Goal: Information Seeking & Learning: Learn about a topic

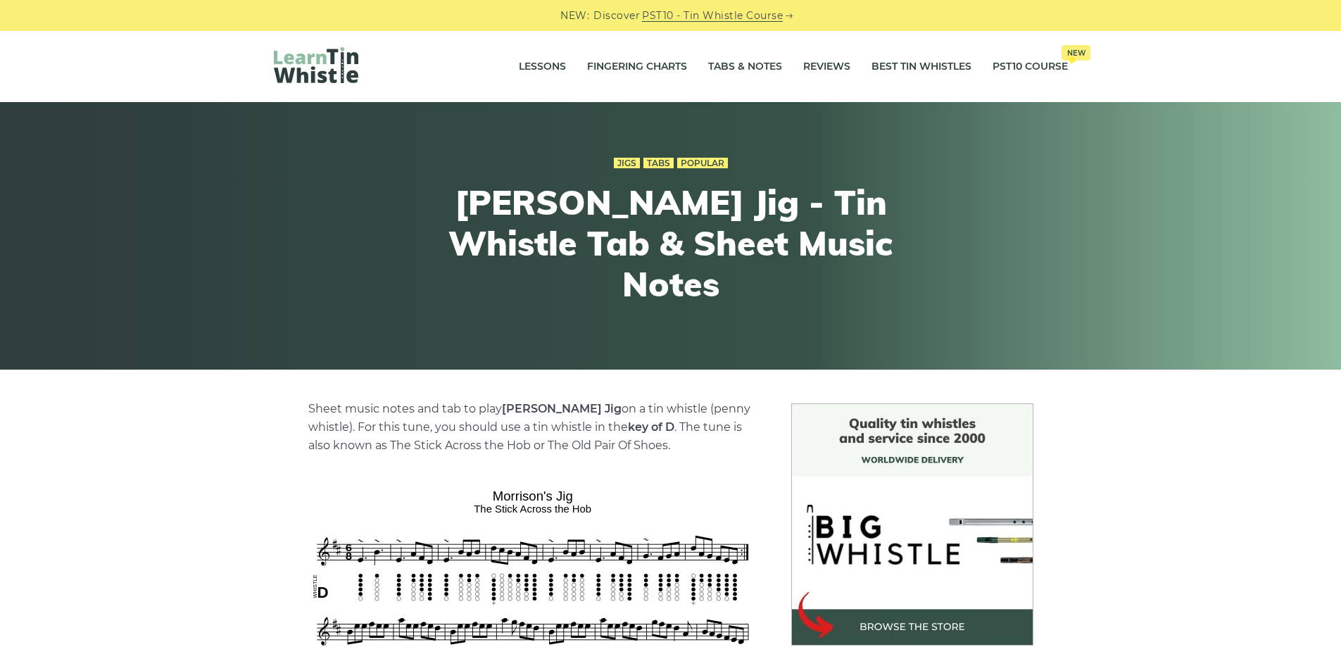
click at [395, 423] on p "Sheet music notes and tab to play Morrison’s Jig on a tin whistle (penny whistl…" at bounding box center [532, 427] width 449 height 55
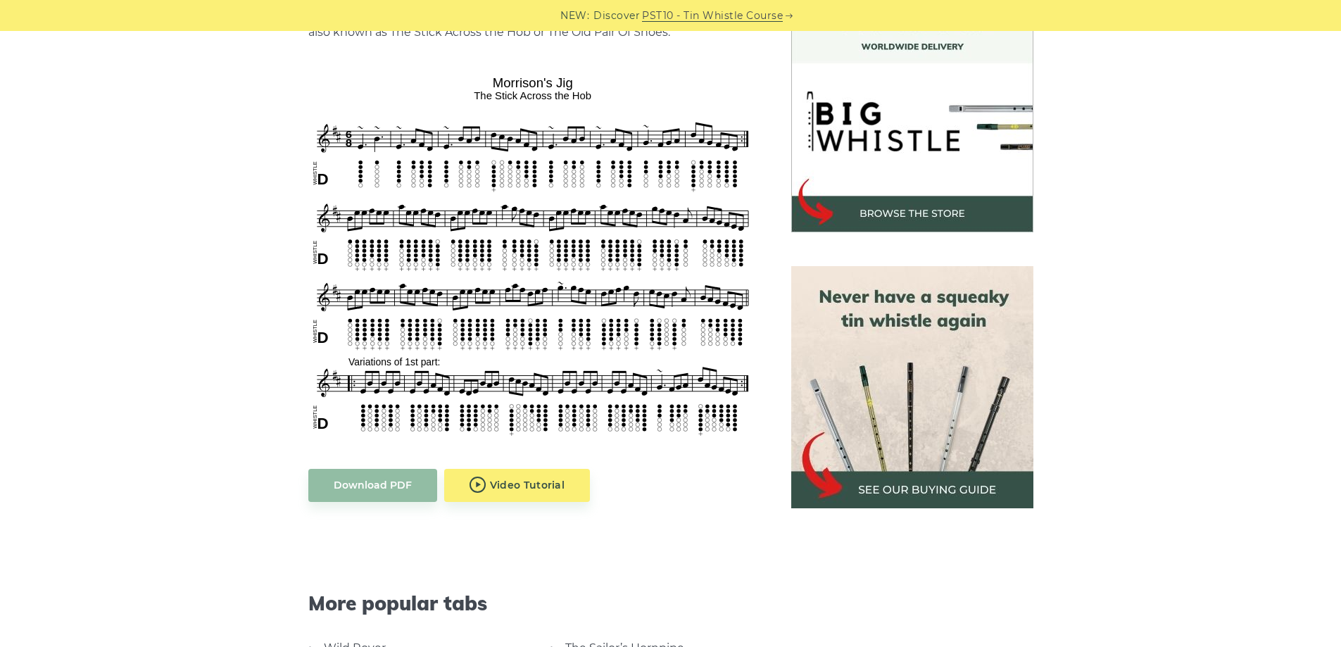
scroll to position [329, 0]
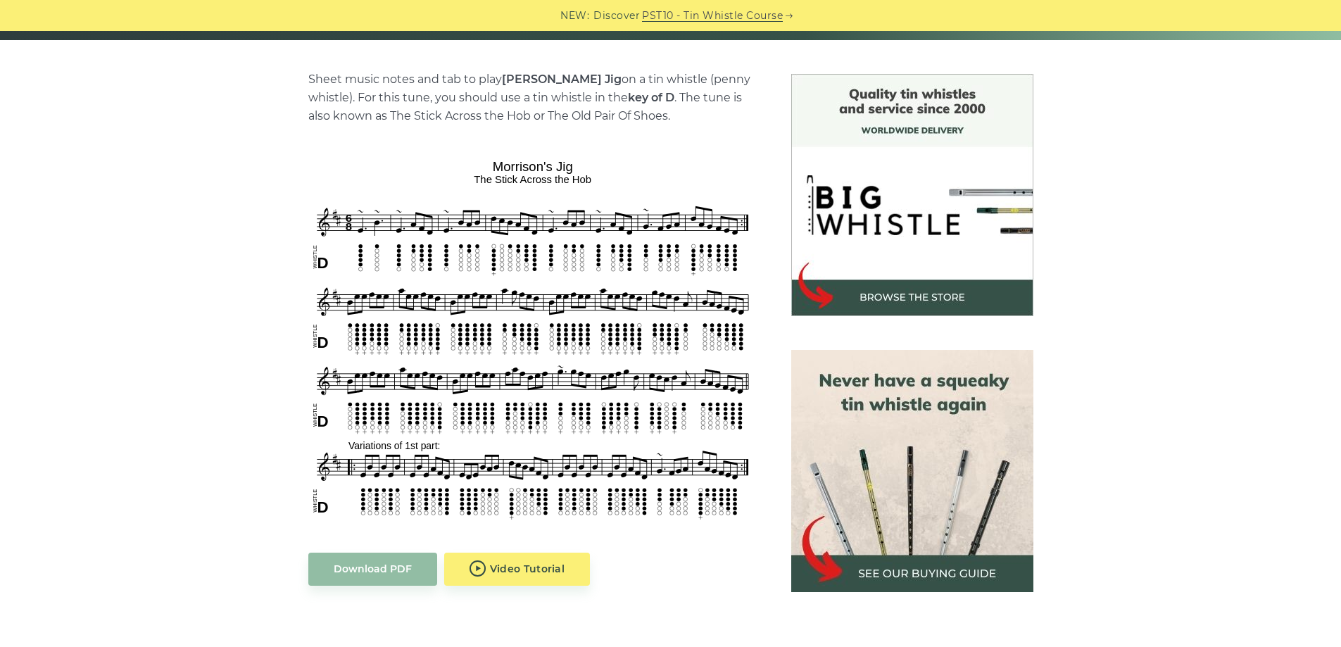
click at [957, 484] on img at bounding box center [912, 471] width 242 height 242
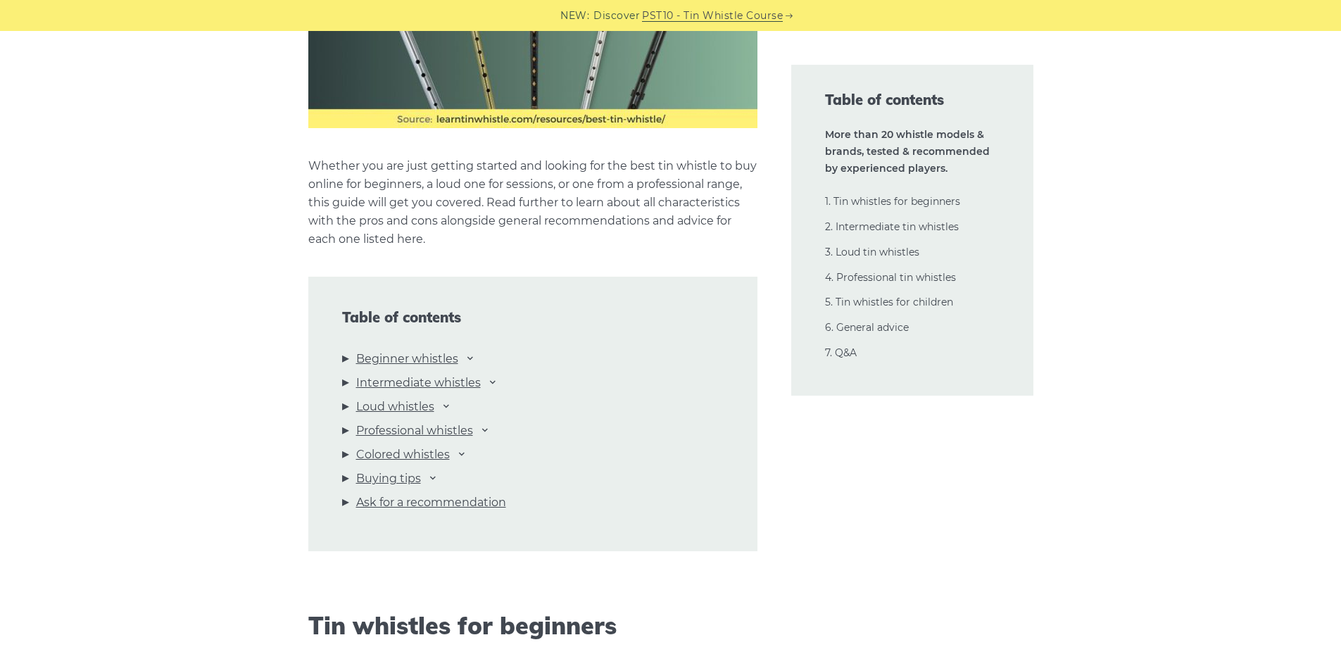
scroll to position [1478, 0]
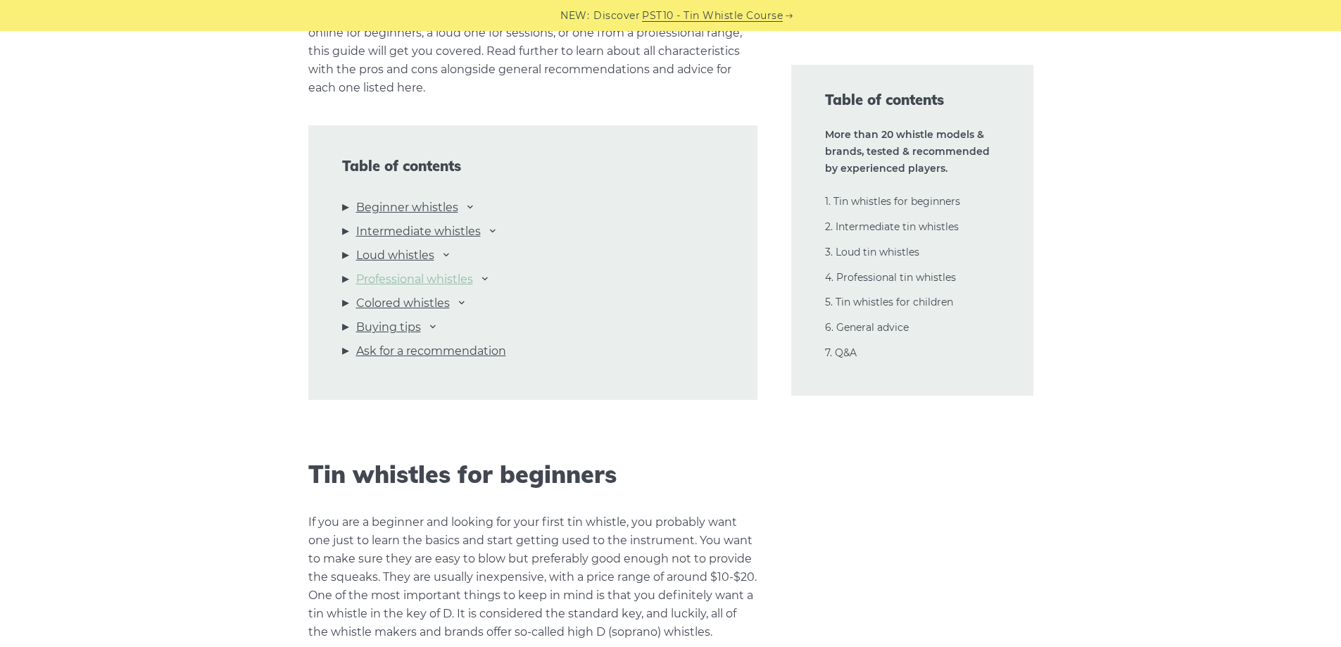
click at [413, 276] on link "Professional whistles" at bounding box center [414, 279] width 117 height 18
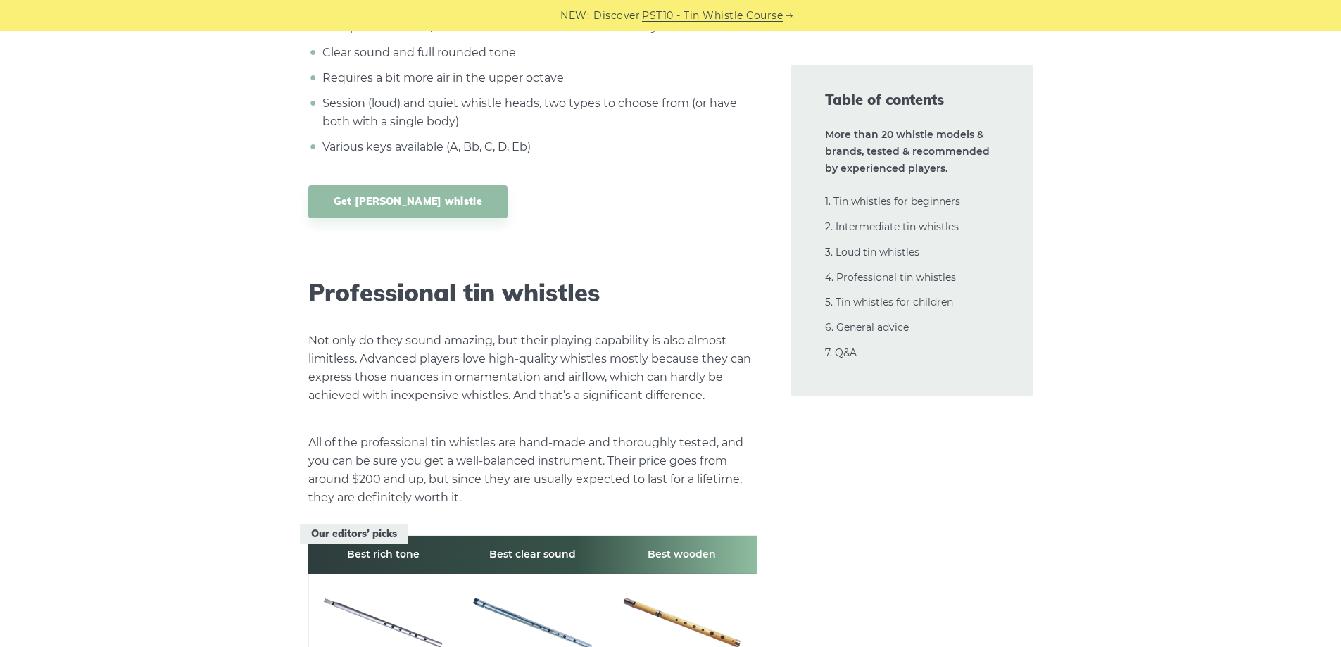
scroll to position [19069, 0]
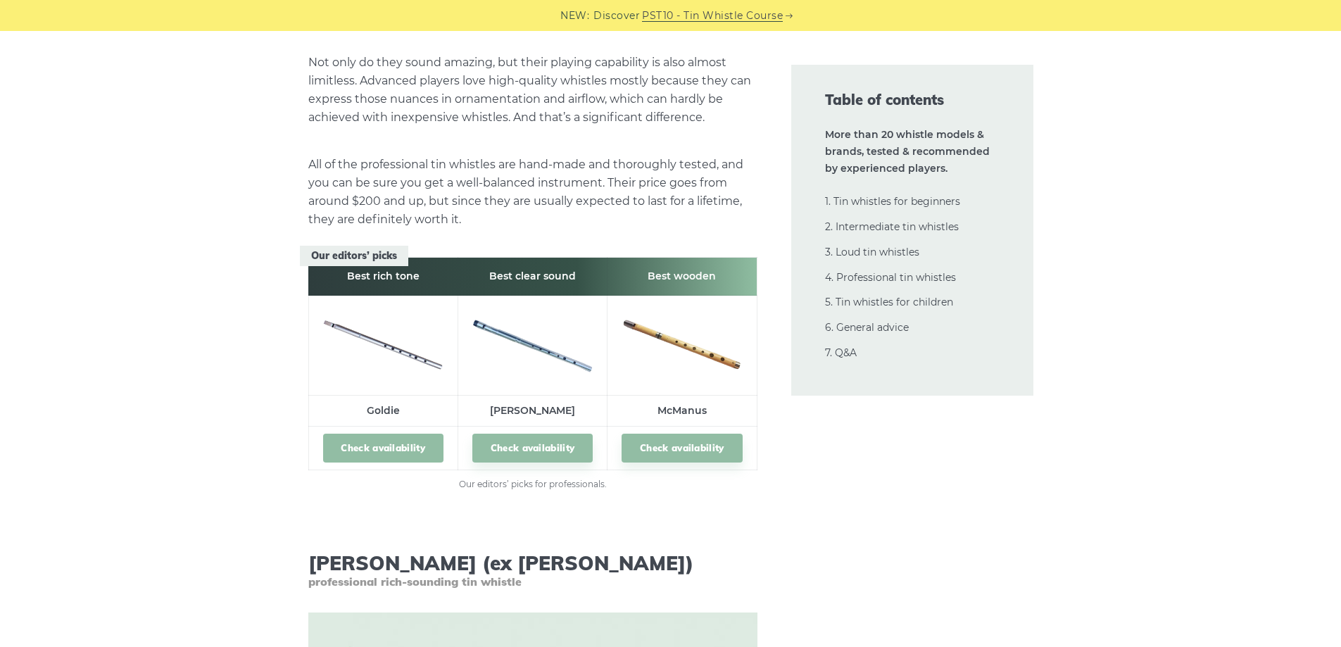
click at [398, 434] on link "Check availability" at bounding box center [383, 448] width 120 height 29
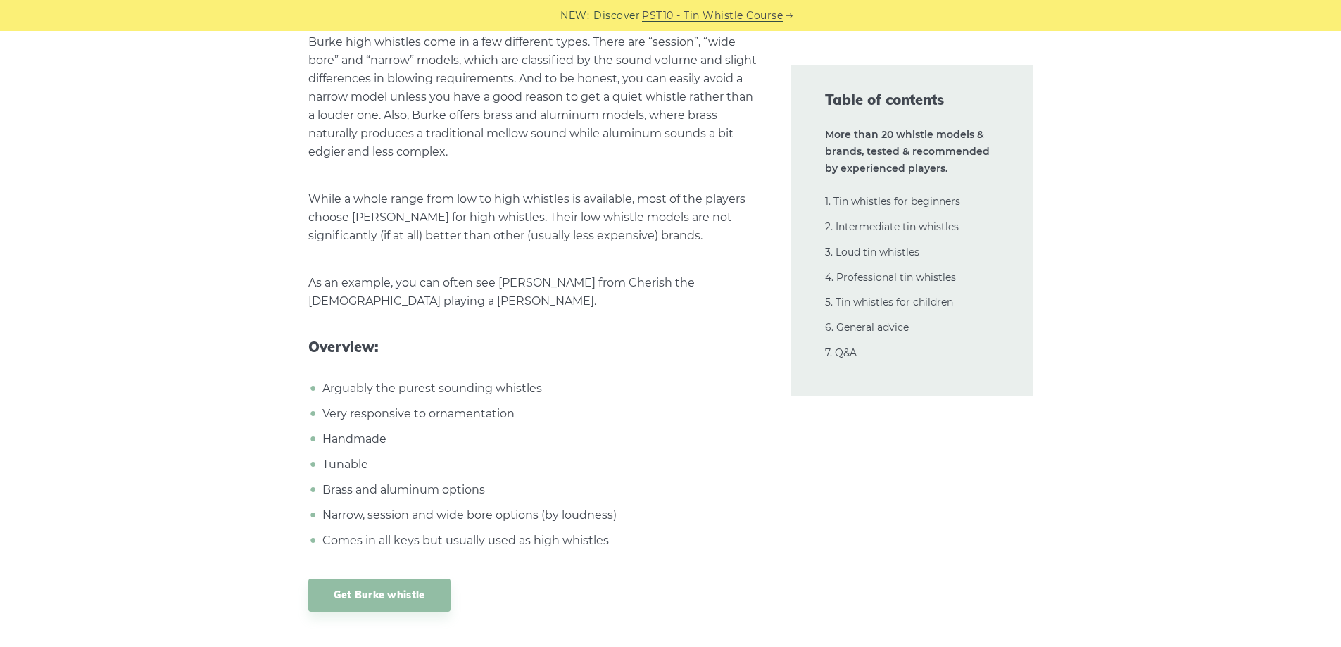
scroll to position [21040, 0]
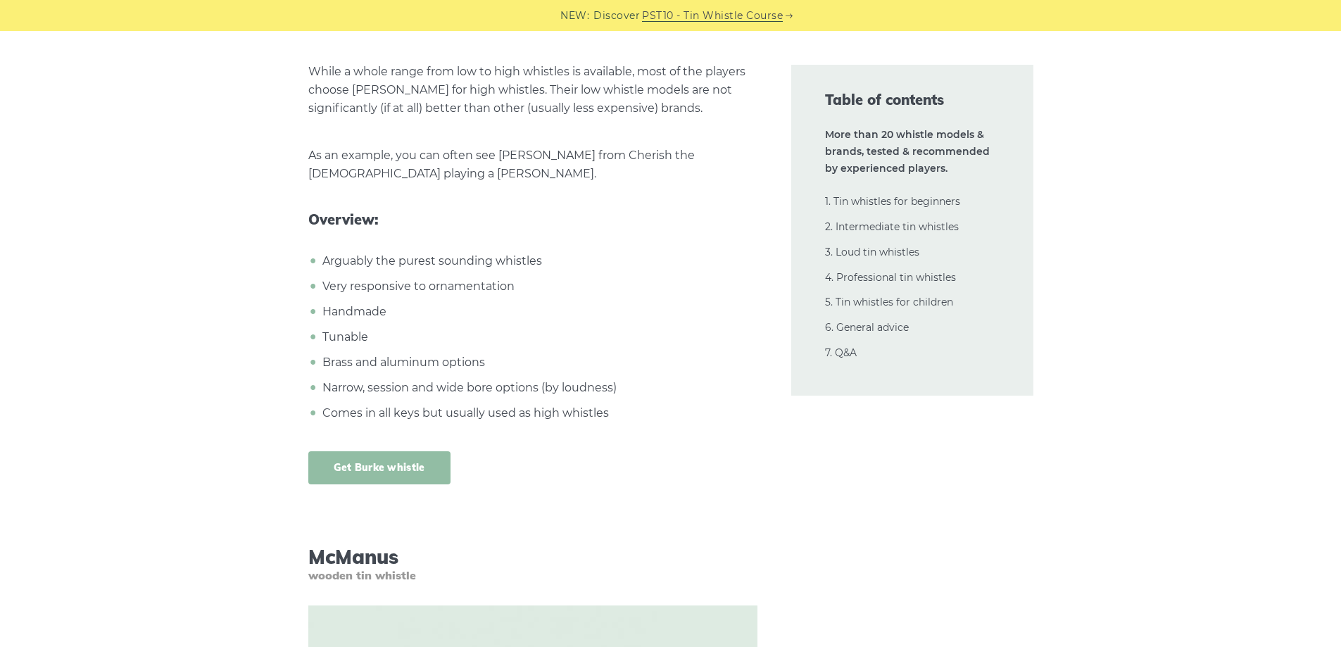
click at [410, 451] on link "Get Burke whistle" at bounding box center [379, 467] width 142 height 33
